Goal: Information Seeking & Learning: Learn about a topic

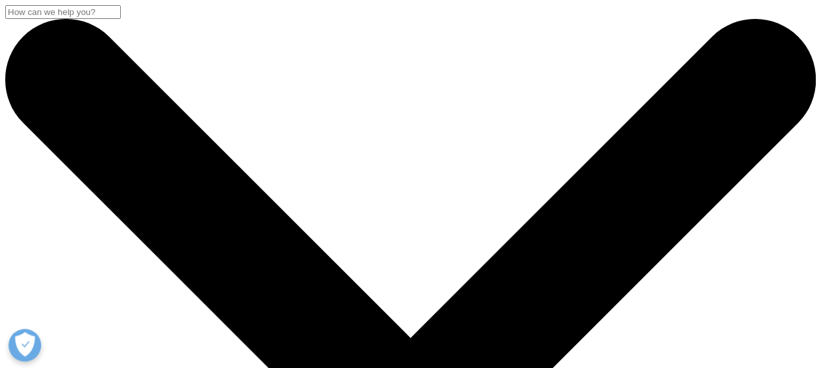
drag, startPoint x: 285, startPoint y: 228, endPoint x: 26, endPoint y: 172, distance: 265.2
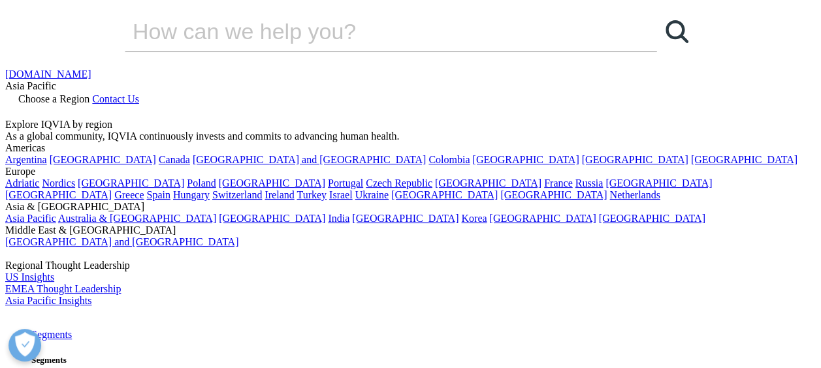
drag, startPoint x: 26, startPoint y: 172, endPoint x: 204, endPoint y: 185, distance: 178.0
copy div "India: Emerging Hub for Obesity Clinical Trials"
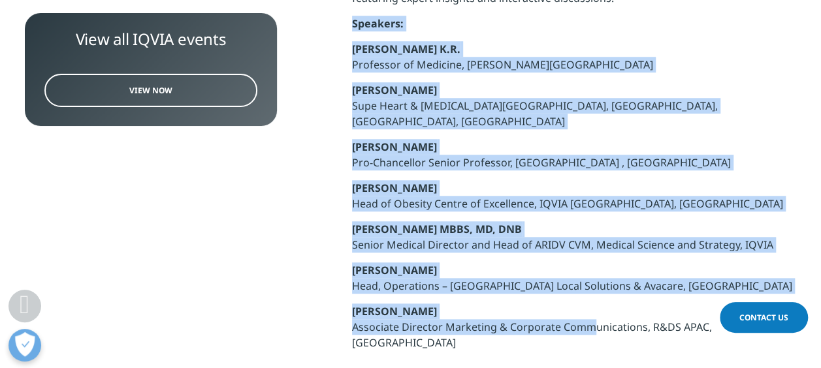
scroll to position [569, 0]
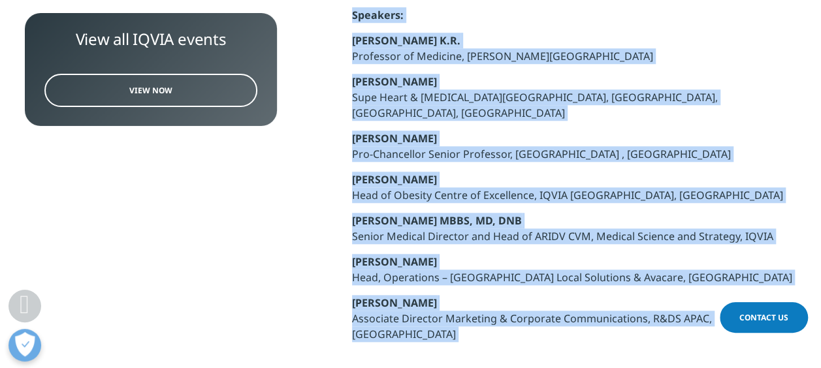
drag, startPoint x: 351, startPoint y: 170, endPoint x: 761, endPoint y: 305, distance: 431.6
click at [761, 305] on div "Clear Search Loading [DOMAIN_NAME] Asia Pacific Choose a Region Contact Us" at bounding box center [410, 308] width 821 height 1755
copy div "Loremips: Do. Sitametco A.E. Seddoeius te Incididu, Utlaboreet Doloremag al Eni…"
